Goal: Task Accomplishment & Management: Use online tool/utility

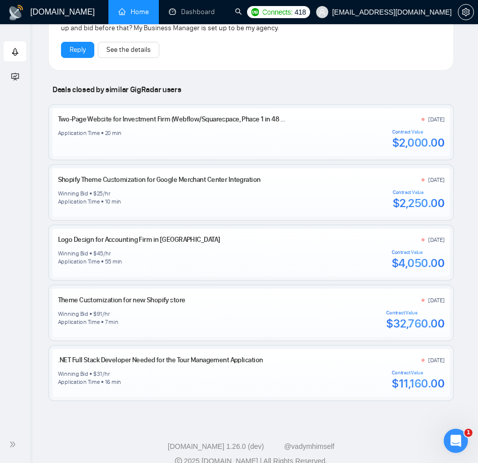
scroll to position [1106, 0]
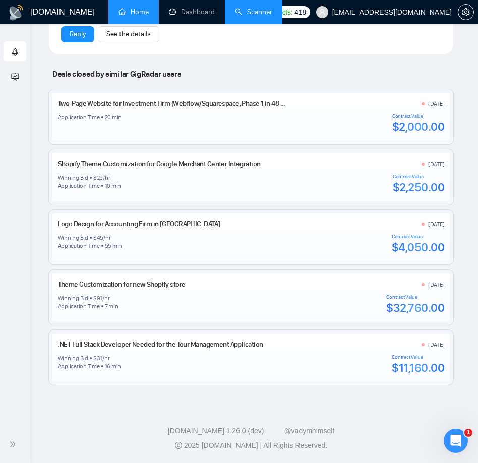
click at [249, 14] on link "Scanner" at bounding box center [253, 12] width 37 height 9
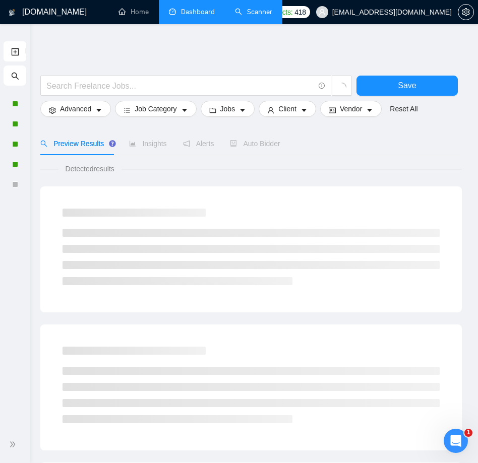
click at [189, 12] on link "Dashboard" at bounding box center [192, 12] width 46 height 9
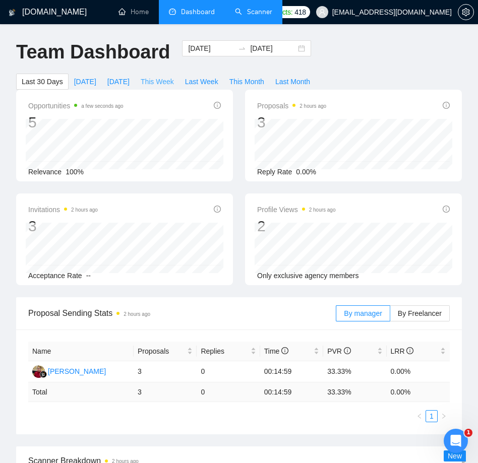
click at [157, 82] on span "This Week" at bounding box center [157, 81] width 33 height 11
type input "[DATE]"
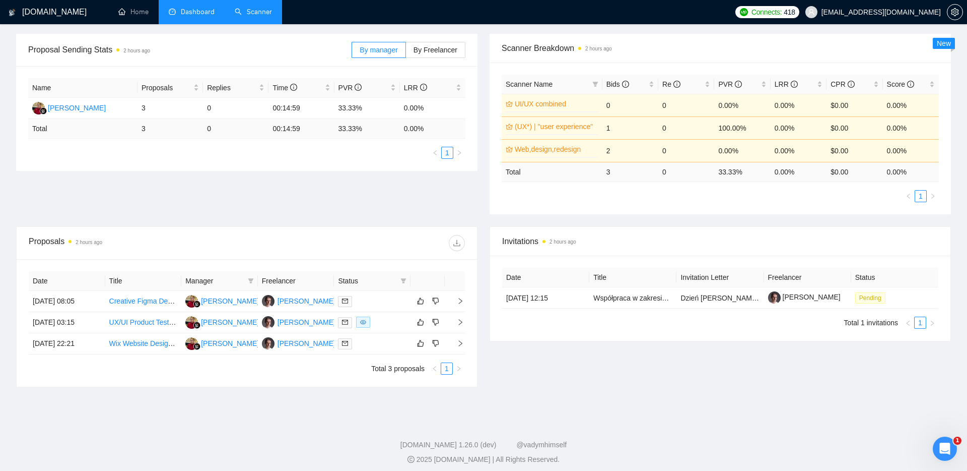
scroll to position [150, 0]
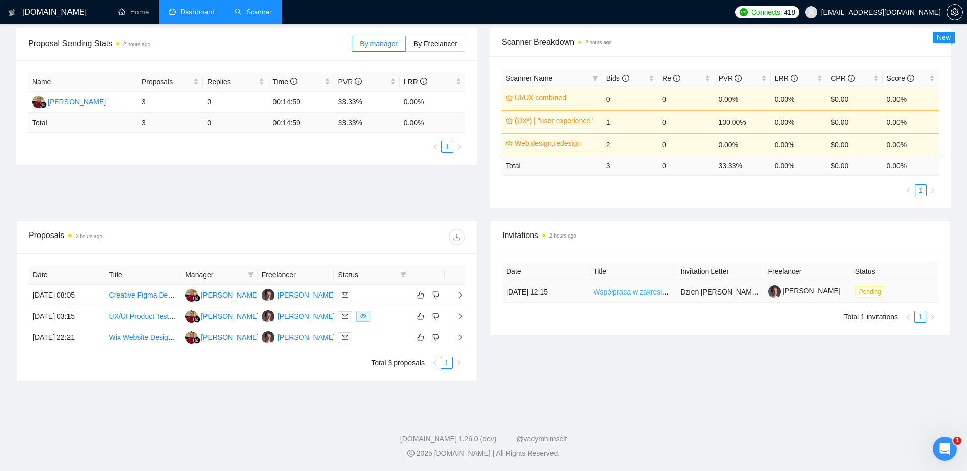
click at [636, 293] on link "Współpraca w zakresie grafik" at bounding box center [640, 292] width 92 height 8
click at [252, 11] on link "Scanner" at bounding box center [253, 12] width 37 height 9
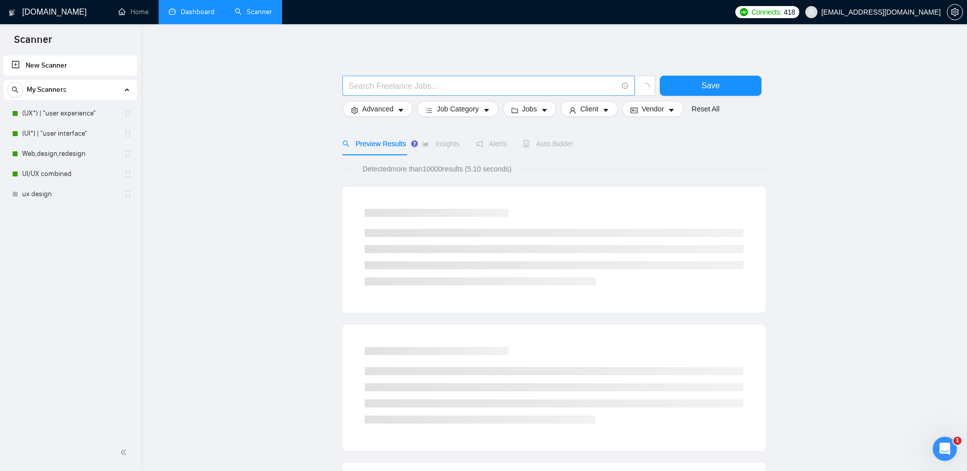
click at [377, 93] on span at bounding box center [489, 86] width 292 height 20
click at [377, 88] on input "text" at bounding box center [483, 86] width 269 height 13
paste input "[URL][DOMAIN_NAME]"
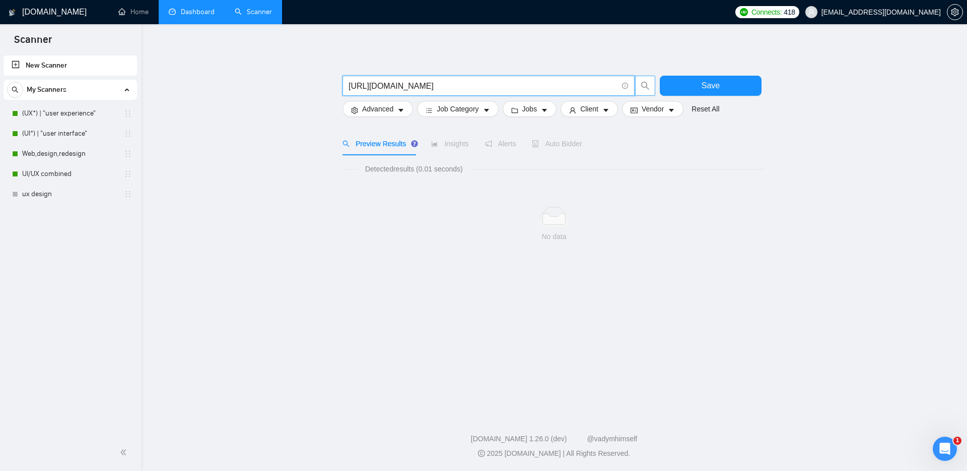
click at [645, 85] on icon "search" at bounding box center [645, 85] width 9 height 9
drag, startPoint x: 584, startPoint y: 88, endPoint x: 186, endPoint y: 77, distance: 398.2
click at [186, 77] on main "[URL][DOMAIN_NAME] Save Advanced Job Category Jobs Client Vendor Reset All Prev…" at bounding box center [554, 216] width 794 height 353
paste input "Współpraca w zakresie grafik"
click at [652, 83] on span "search" at bounding box center [645, 85] width 19 height 9
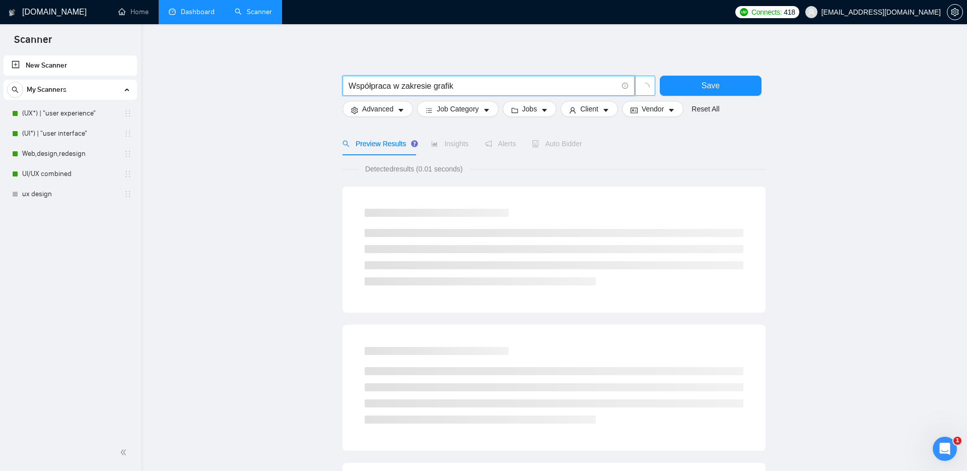
click at [646, 83] on icon "loading" at bounding box center [645, 87] width 9 height 9
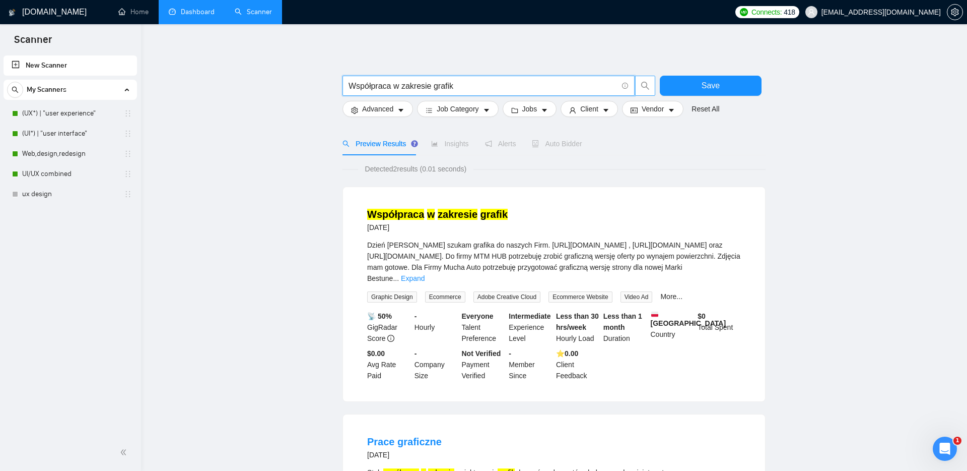
type input "Współpraca w zakresie grafik"
click at [423, 211] on link "Współpraca w zakresie grafik" at bounding box center [437, 214] width 141 height 11
click at [425, 274] on link "Expand" at bounding box center [413, 278] width 24 height 8
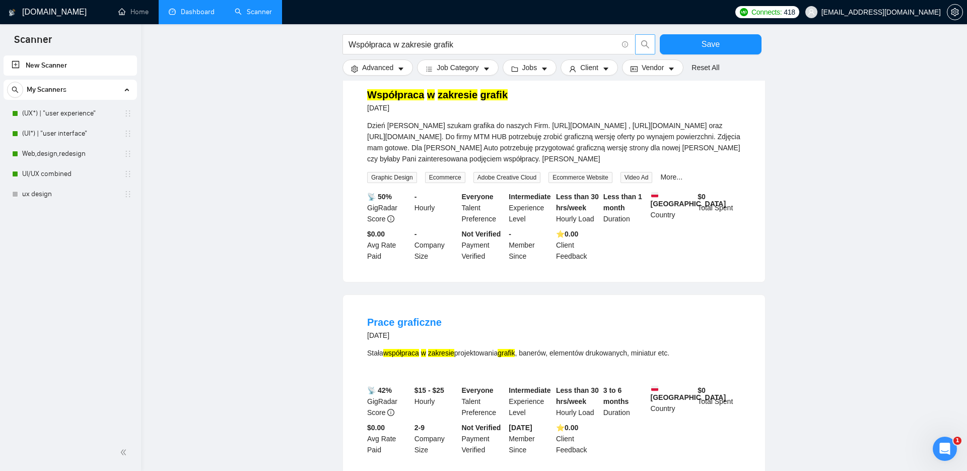
scroll to position [123, 0]
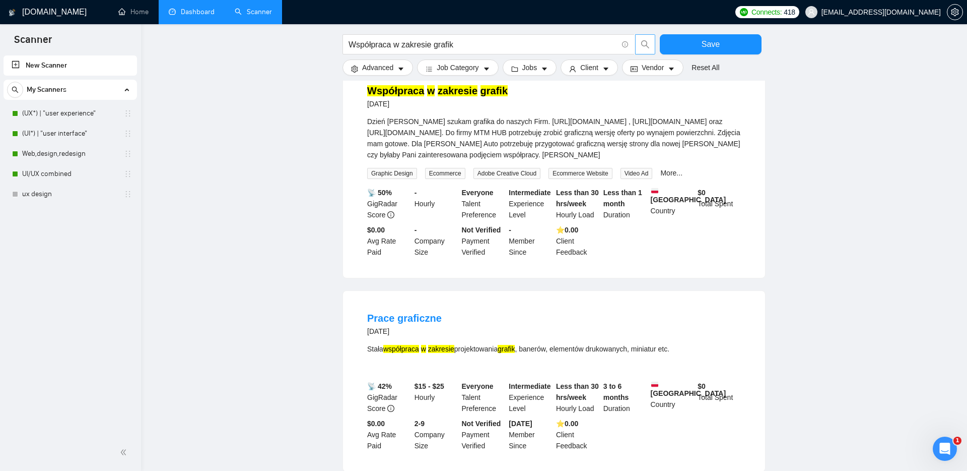
click at [444, 95] on mark "zakresie" at bounding box center [458, 90] width 40 height 11
click at [52, 112] on link "(UX*) | "user experience"" at bounding box center [70, 113] width 96 height 20
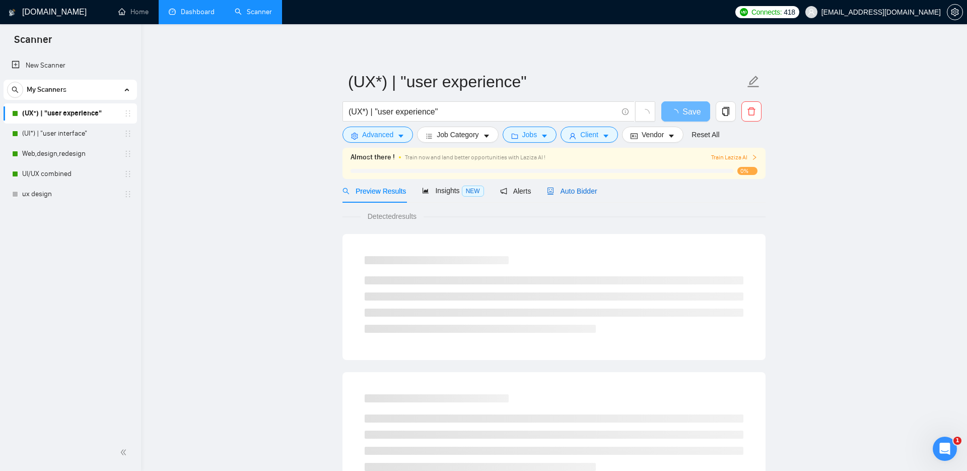
click at [584, 194] on span "Auto Bidder" at bounding box center [572, 191] width 50 height 8
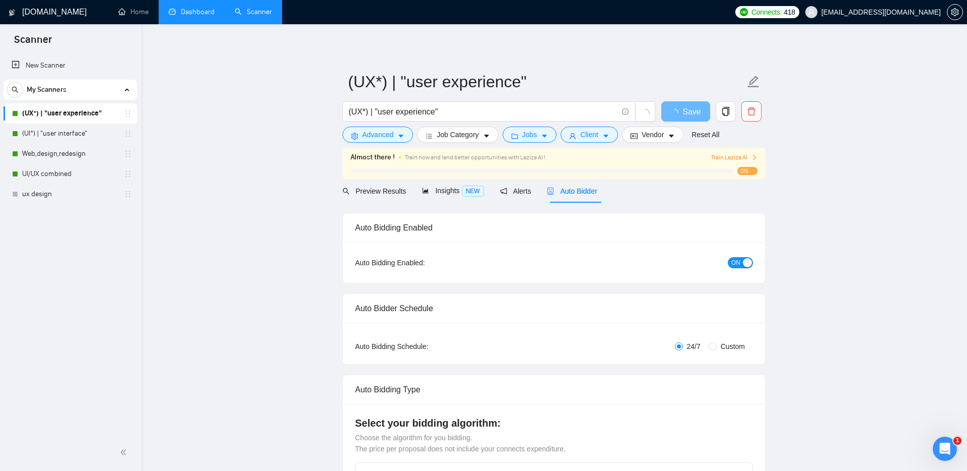
checkbox input "true"
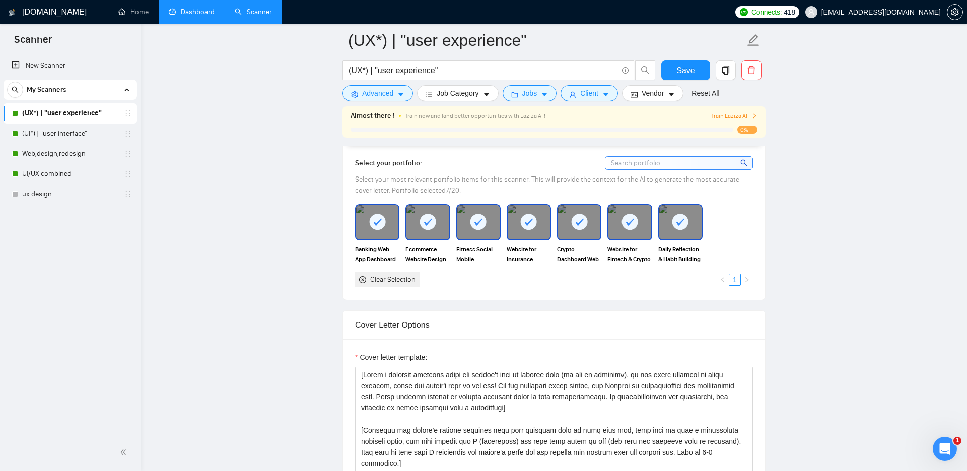
scroll to position [912, 0]
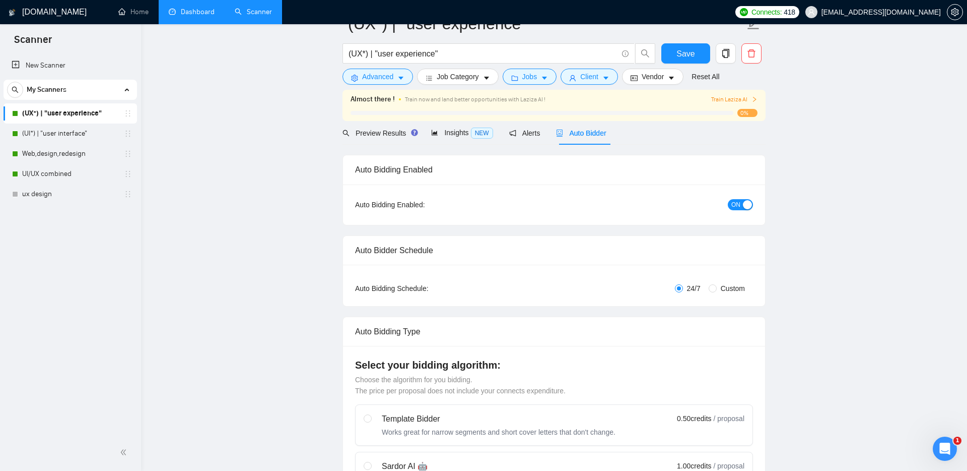
scroll to position [0, 0]
